Goal: Information Seeking & Learning: Learn about a topic

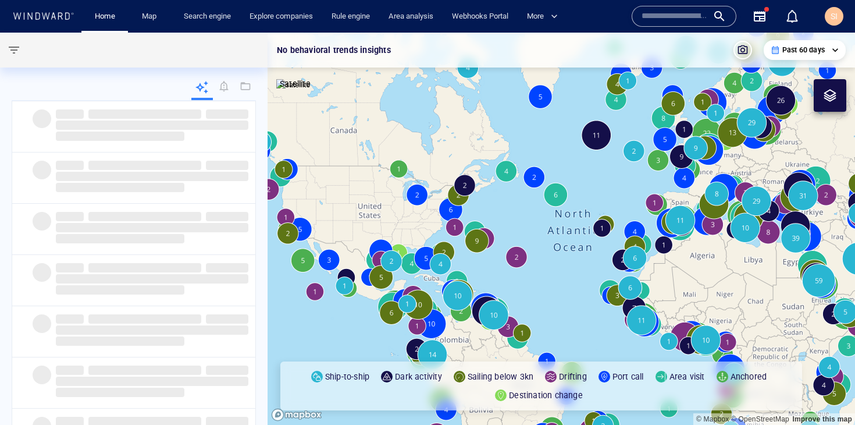
click at [661, 19] on input "text" at bounding box center [675, 16] width 66 height 17
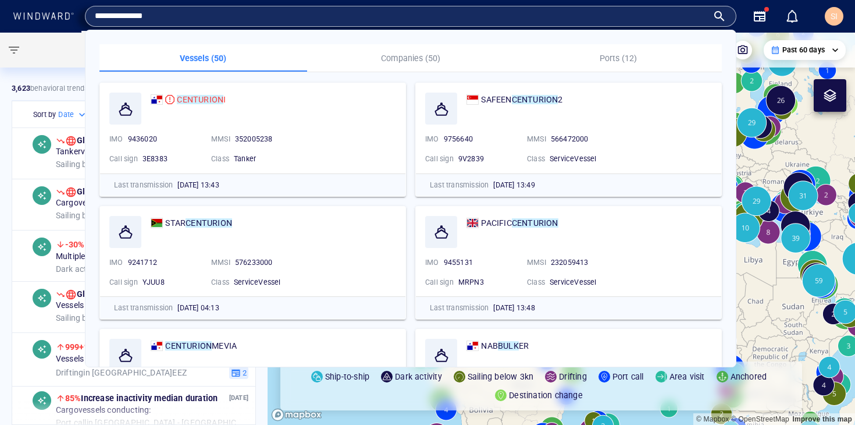
click at [417, 60] on p "Companies (50)" at bounding box center [411, 58] width 194 height 14
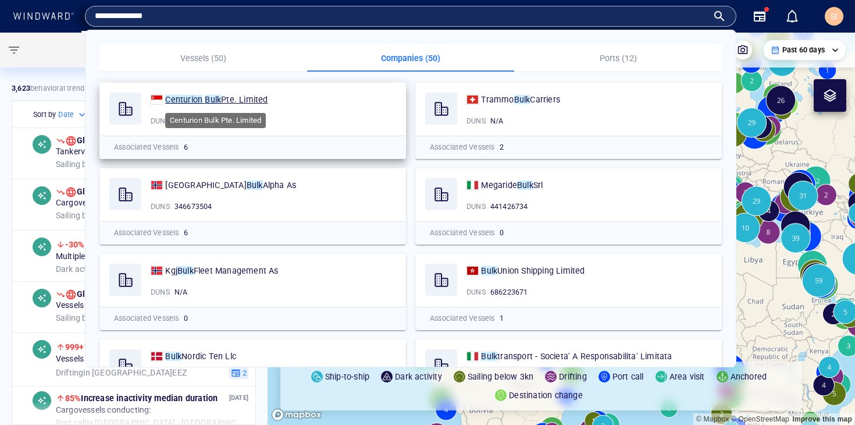
click at [244, 104] on span "Pte. Limited" at bounding box center [244, 99] width 47 height 9
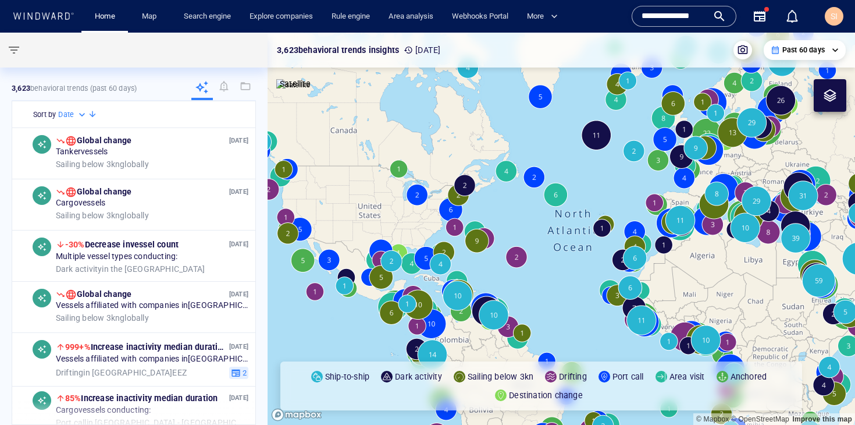
click at [694, 17] on input "**********" at bounding box center [675, 16] width 66 height 17
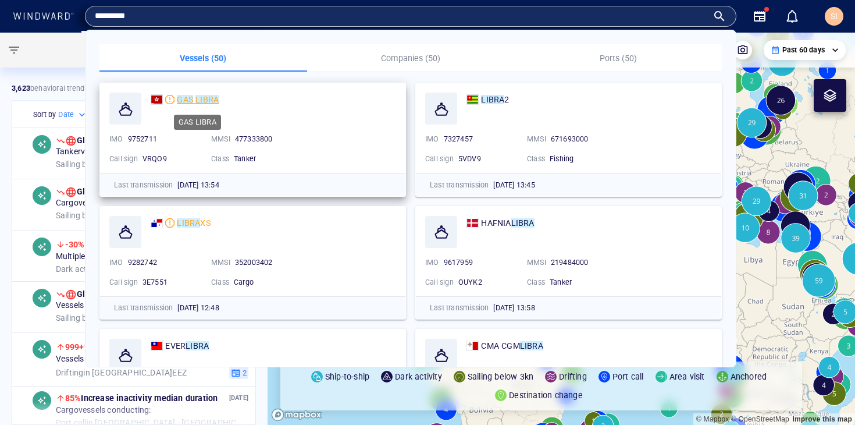
type input "*********"
click at [188, 100] on mark "GAS" at bounding box center [185, 99] width 16 height 9
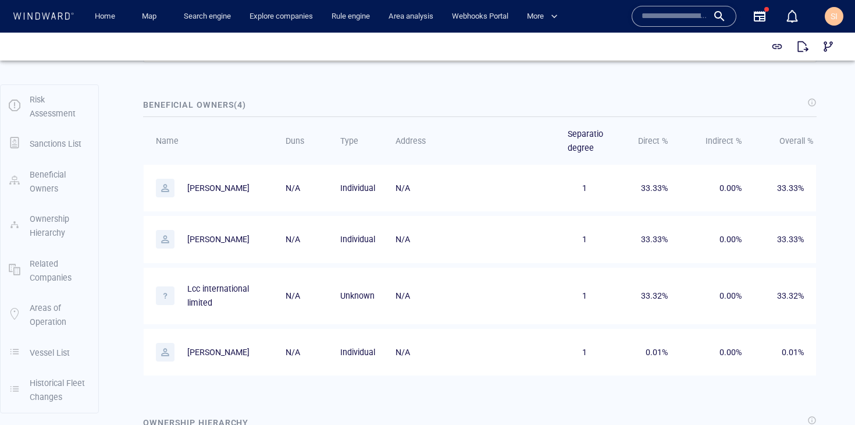
scroll to position [642, 0]
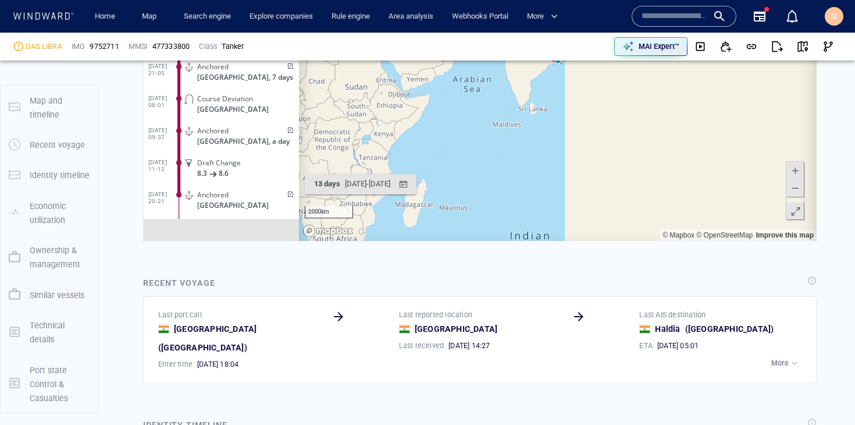
scroll to position [151, 0]
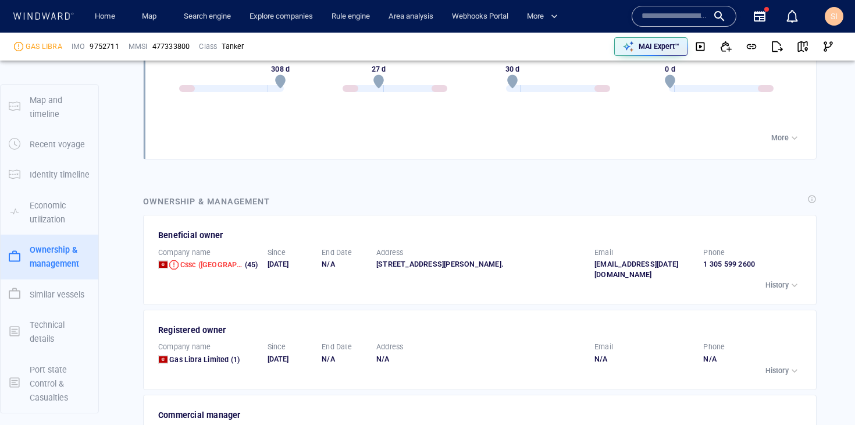
scroll to position [1689, 0]
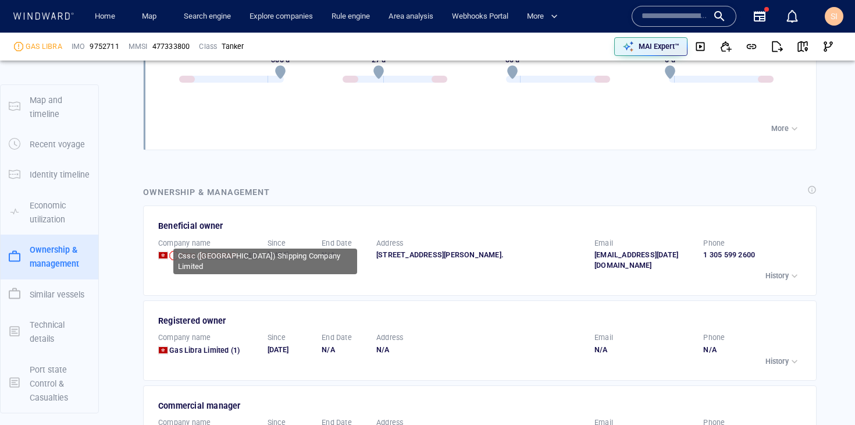
click at [214, 251] on span "Cssc (hong Kong) Shipping Company Limited" at bounding box center [273, 255] width 187 height 9
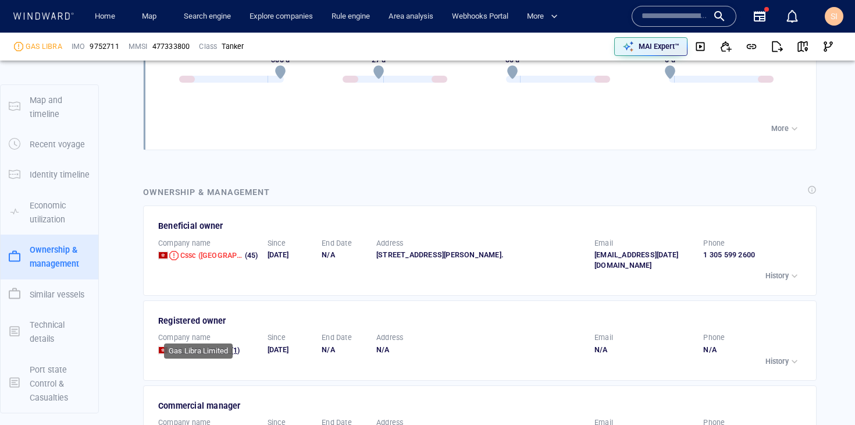
click at [206, 346] on span "Gas Libra Limited" at bounding box center [198, 350] width 59 height 9
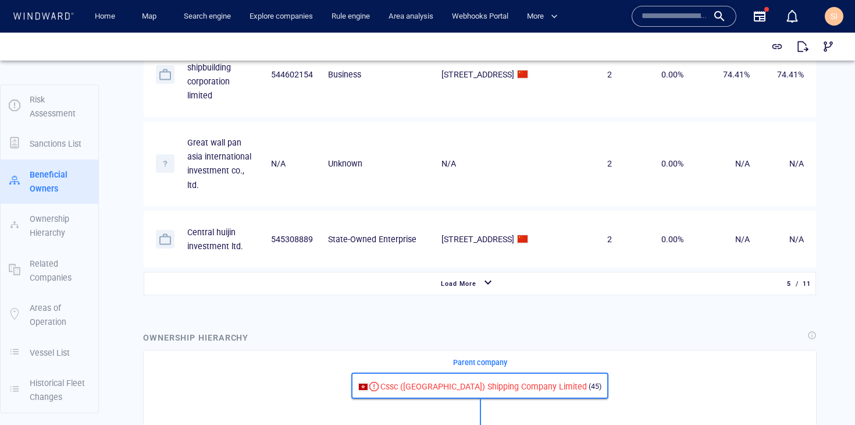
scroll to position [998, 0]
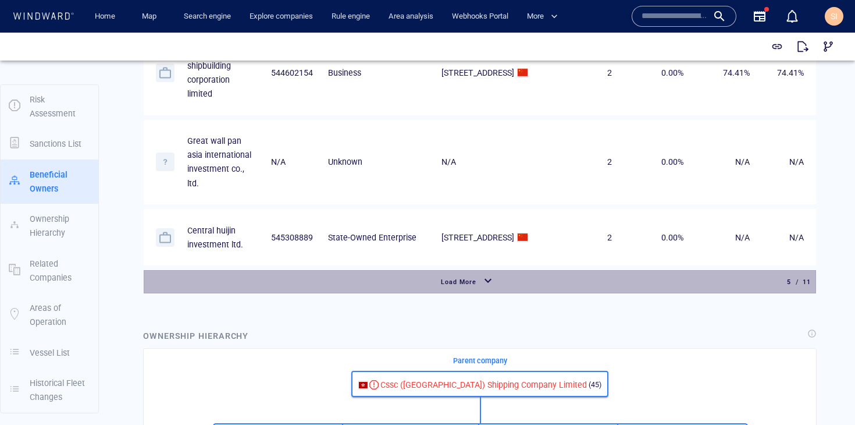
click at [543, 292] on div "Load More" at bounding box center [468, 281] width 643 height 21
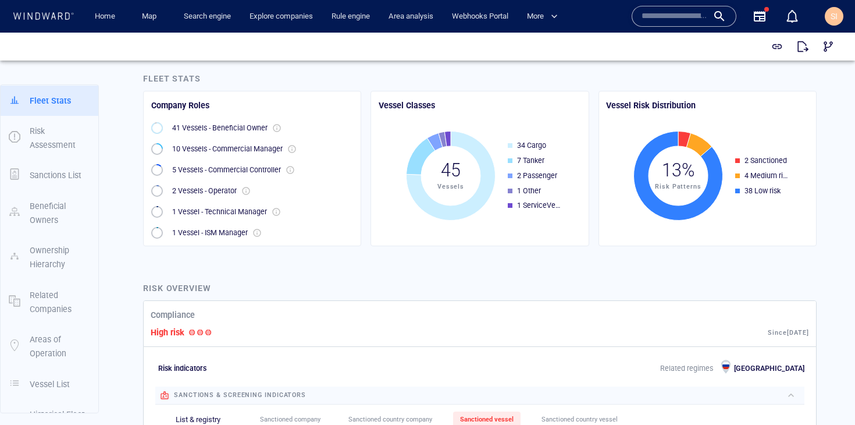
scroll to position [0, 0]
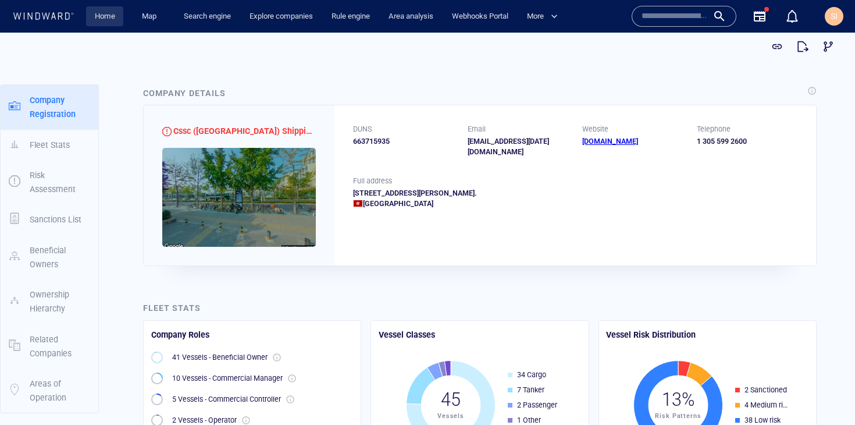
click at [102, 20] on link "Home" at bounding box center [105, 16] width 30 height 20
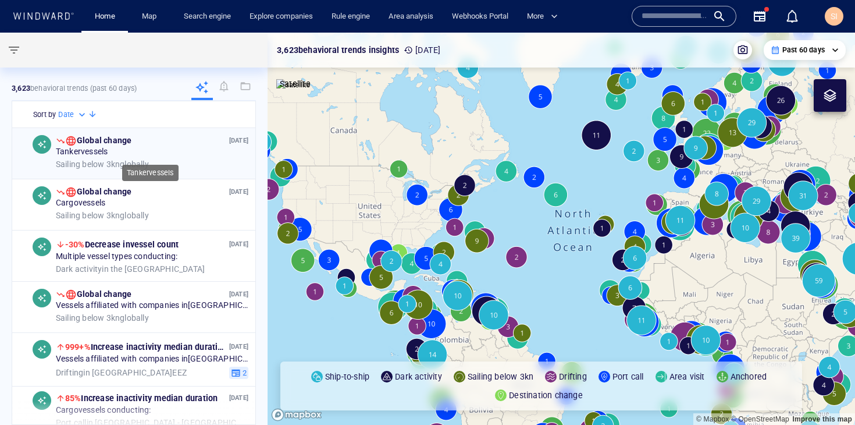
click at [202, 155] on div "Tanker vessels" at bounding box center [152, 152] width 193 height 10
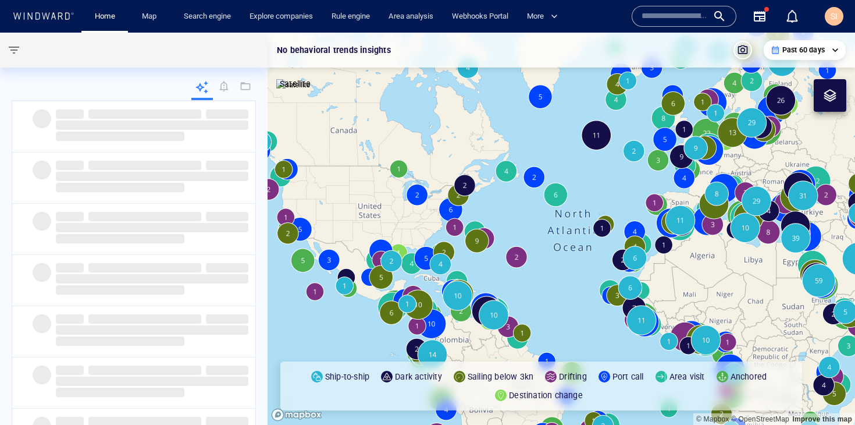
click at [658, 19] on input "text" at bounding box center [675, 16] width 66 height 17
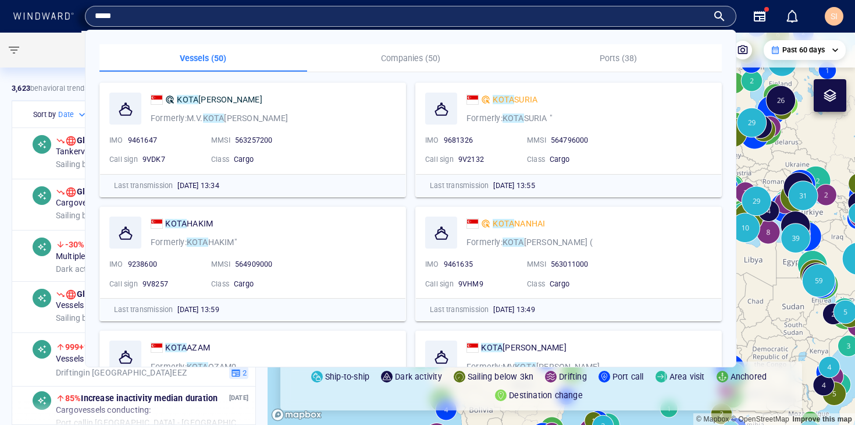
type input "****"
click at [814, 11] on div "Name N/A IMO MMSI Call sign N/A Class N/A No positional data **** Vessels (50) …" at bounding box center [738, 16] width 223 height 37
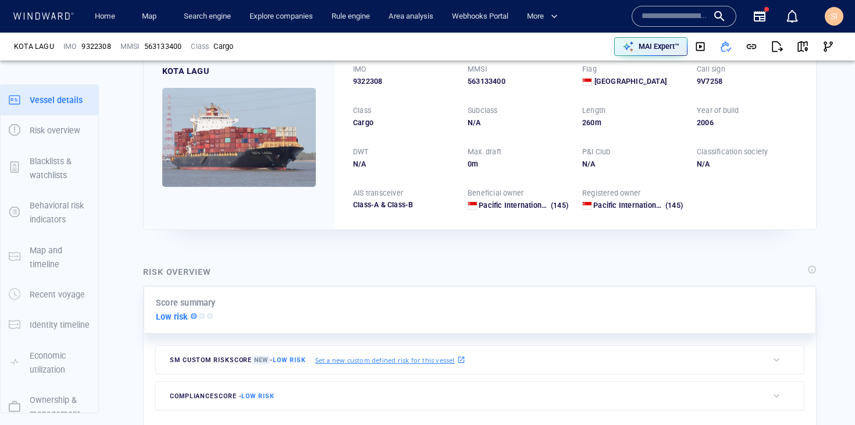
scroll to position [64, 0]
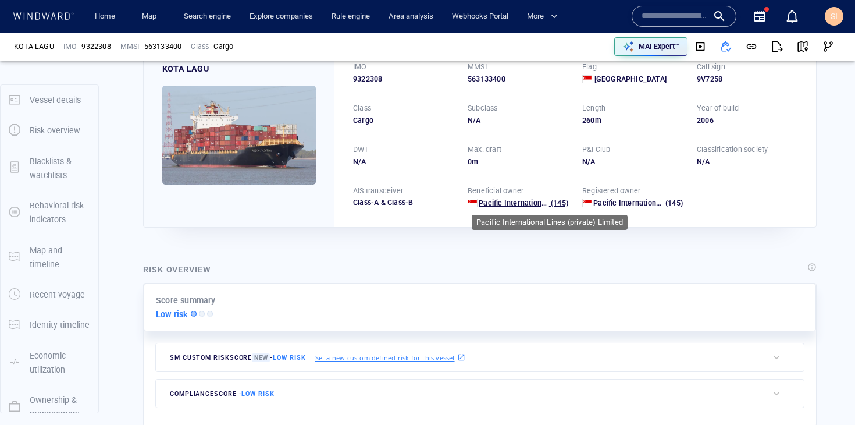
click at [512, 202] on span "Pacific International Lines (private) Limited" at bounding box center [552, 202] width 146 height 9
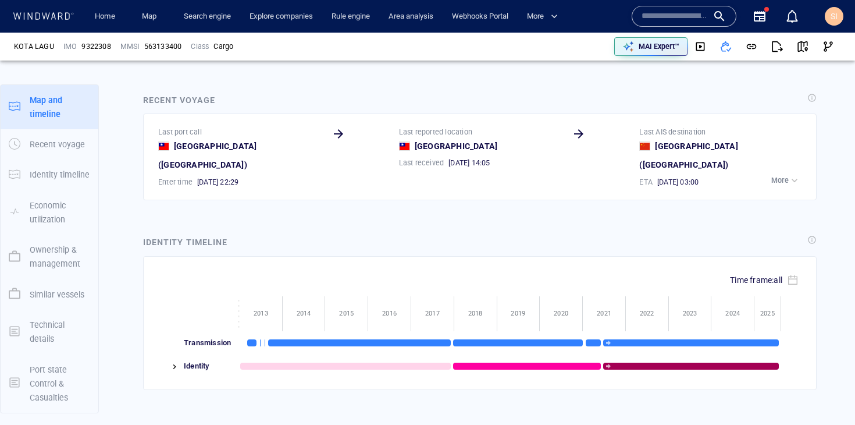
scroll to position [6377, 0]
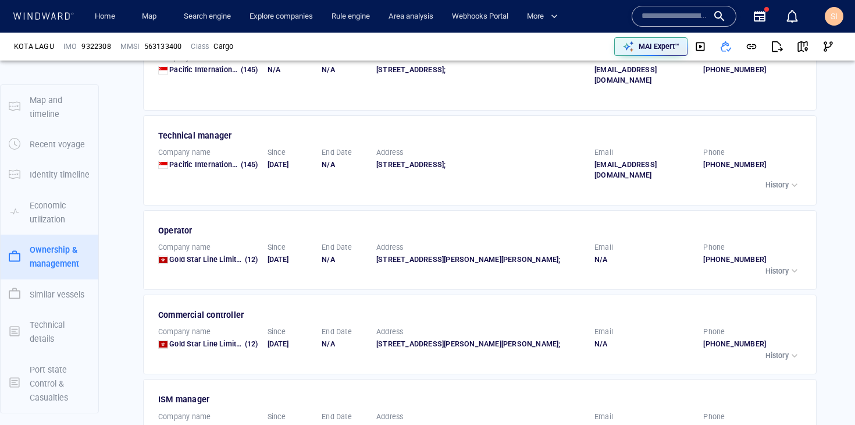
scroll to position [1755, 0]
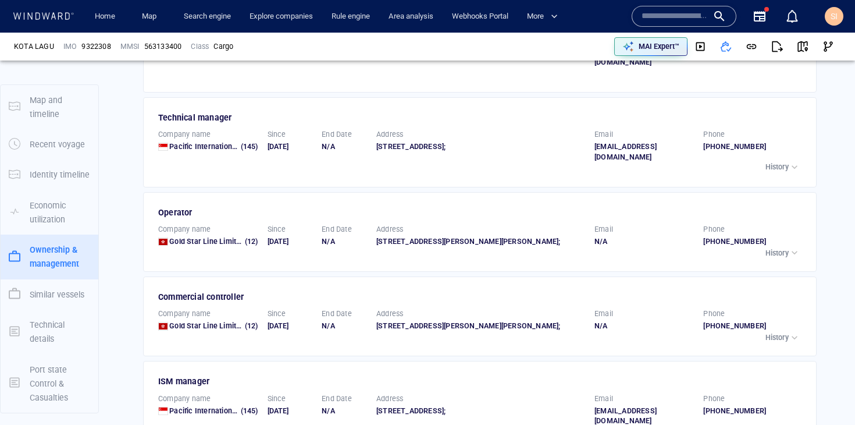
click at [774, 248] on p "History" at bounding box center [777, 253] width 23 height 10
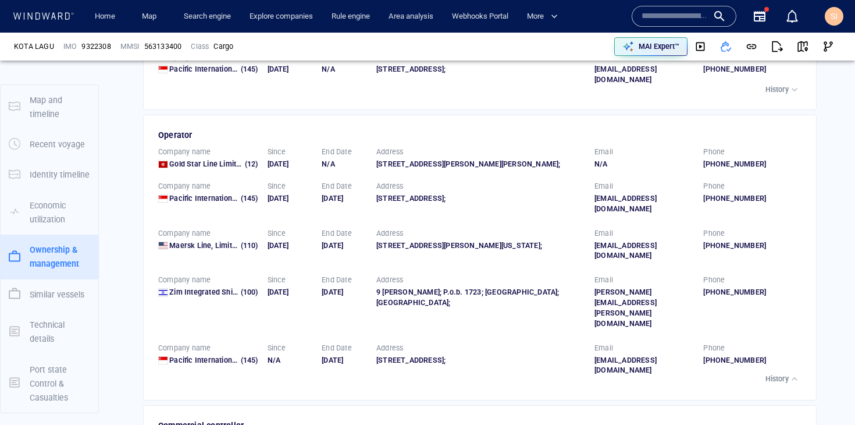
scroll to position [1843, 0]
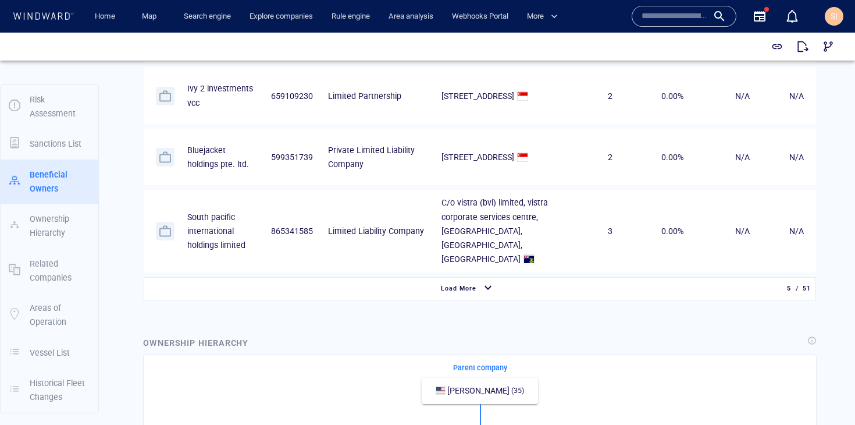
scroll to position [810, 0]
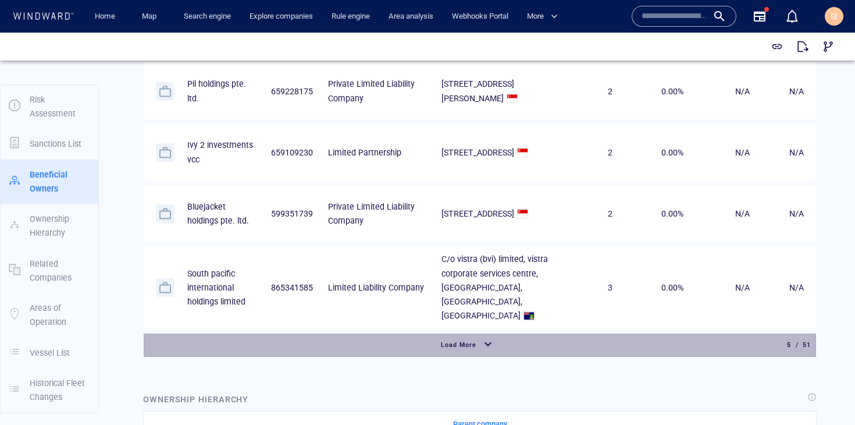
click at [508, 334] on div "Load More" at bounding box center [468, 344] width 643 height 21
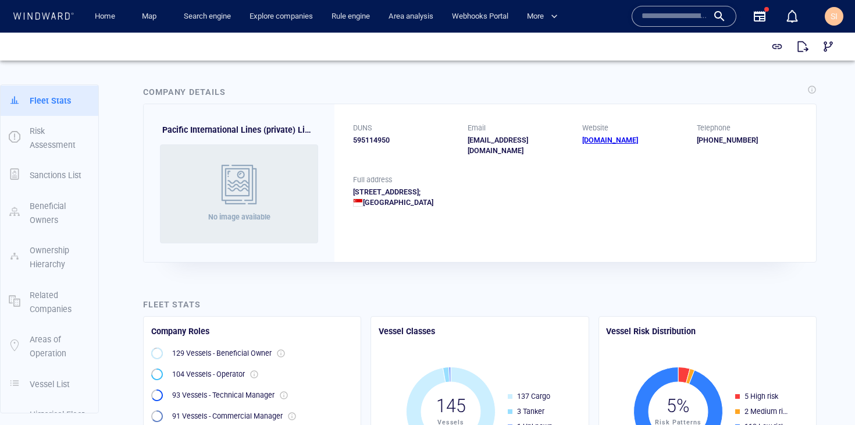
scroll to position [0, 0]
